Goal: Task Accomplishment & Management: Use online tool/utility

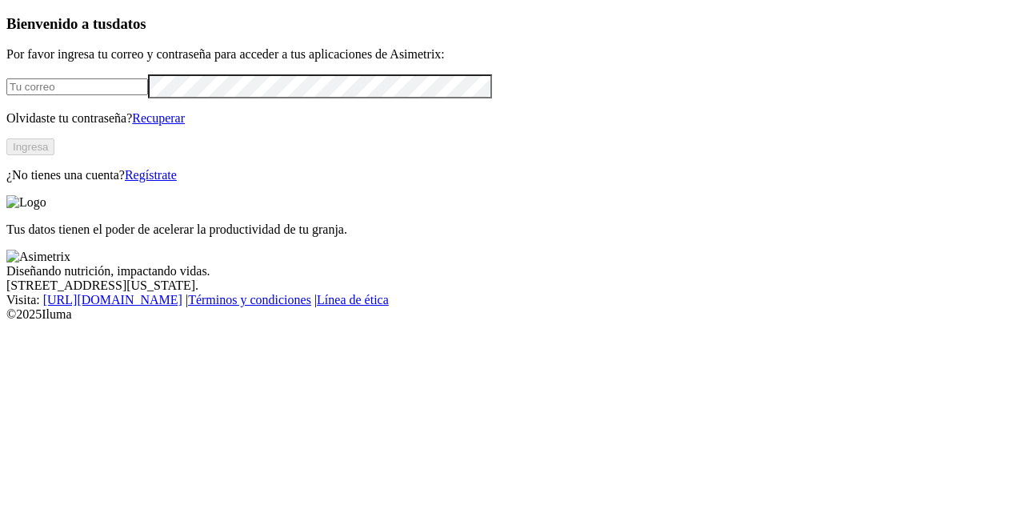
type input "[PERSON_NAME][EMAIL_ADDRESS][PERSON_NAME][DOMAIN_NAME]"
click at [54, 155] on button "Ingresa" at bounding box center [30, 146] width 48 height 17
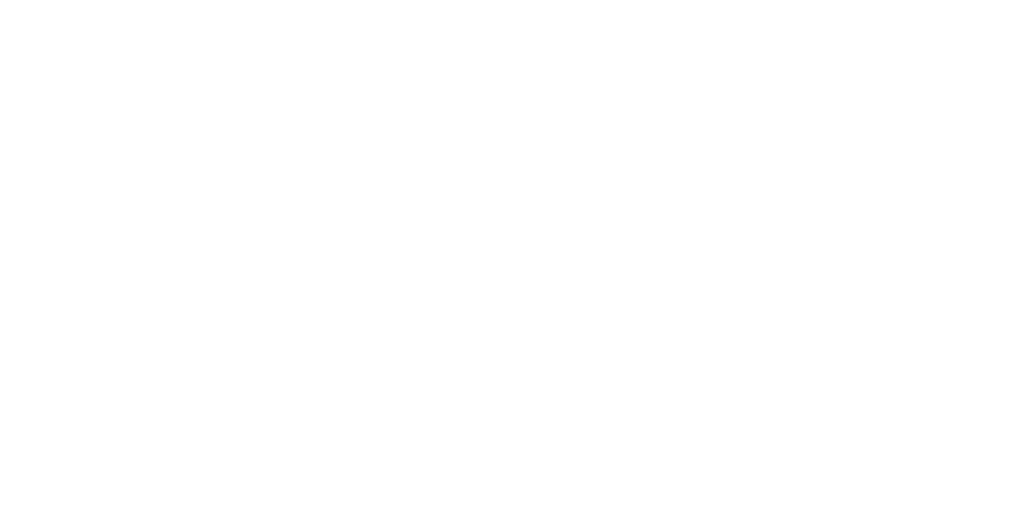
drag, startPoint x: 264, startPoint y: 254, endPoint x: 150, endPoint y: 273, distance: 115.2
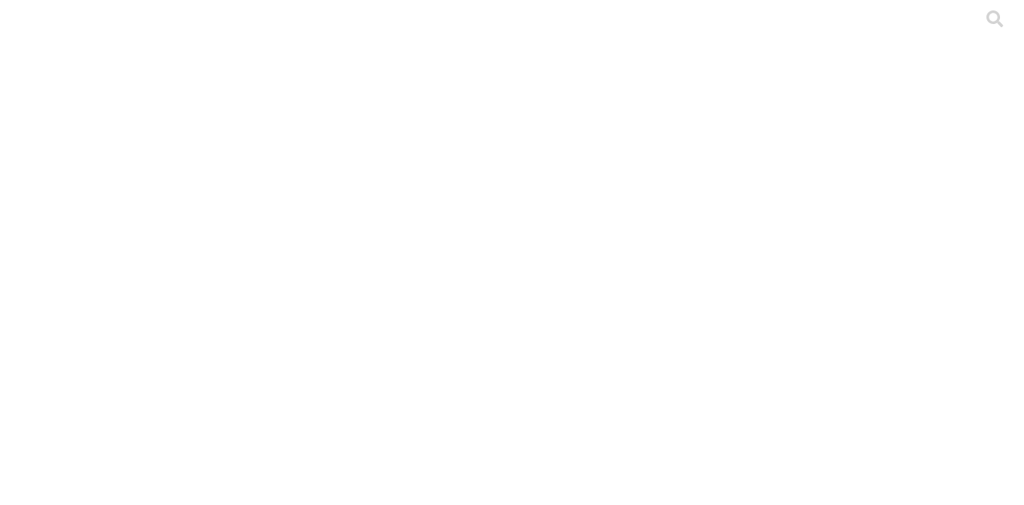
drag, startPoint x: 150, startPoint y: 273, endPoint x: 554, endPoint y: 266, distance: 403.2
drag, startPoint x: 856, startPoint y: 286, endPoint x: 926, endPoint y: 327, distance: 81.8
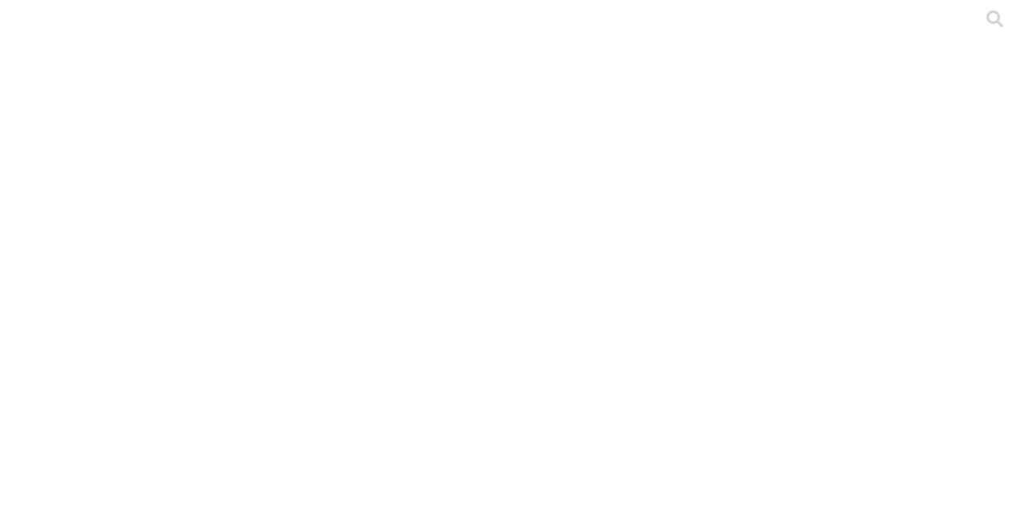
drag, startPoint x: 133, startPoint y: 241, endPoint x: 1000, endPoint y: 207, distance: 867.7
